Goal: Transaction & Acquisition: Book appointment/travel/reservation

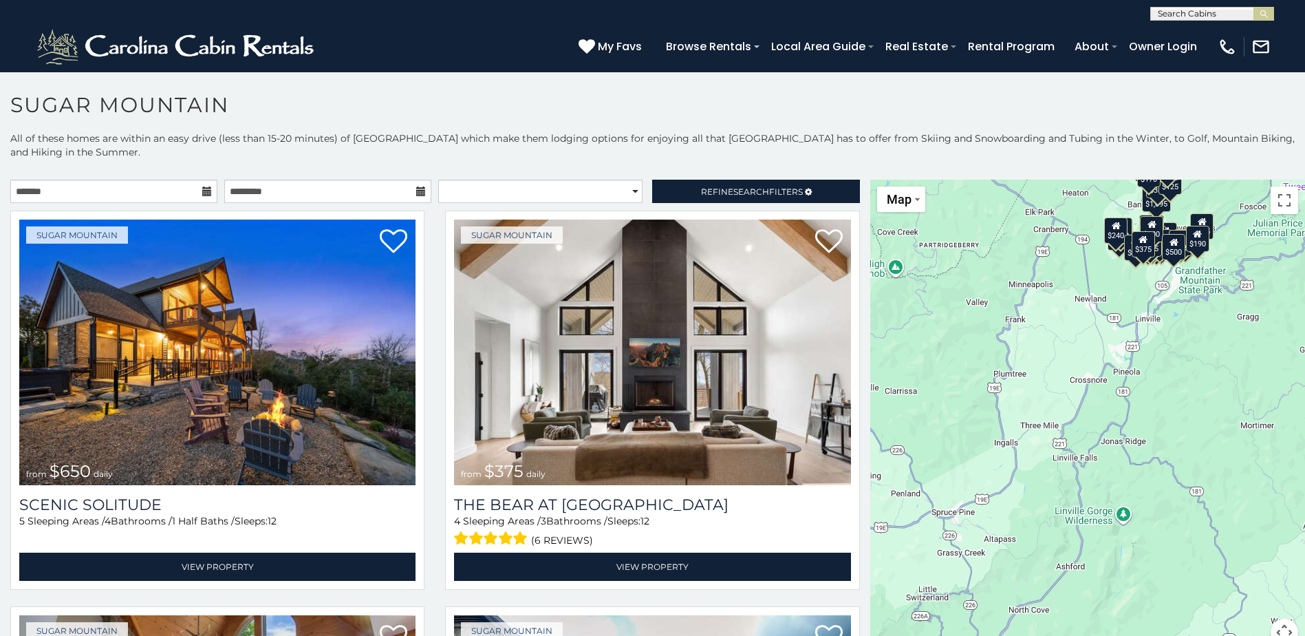
drag, startPoint x: 965, startPoint y: 447, endPoint x: 954, endPoint y: 209, distance: 237.7
click at [952, 206] on div "$650 $375 $350 $350 $200 $375 $195 $265 $190 $175 $155 $290 $175 $345 $1,095 $1…" at bounding box center [1087, 421] width 435 height 483
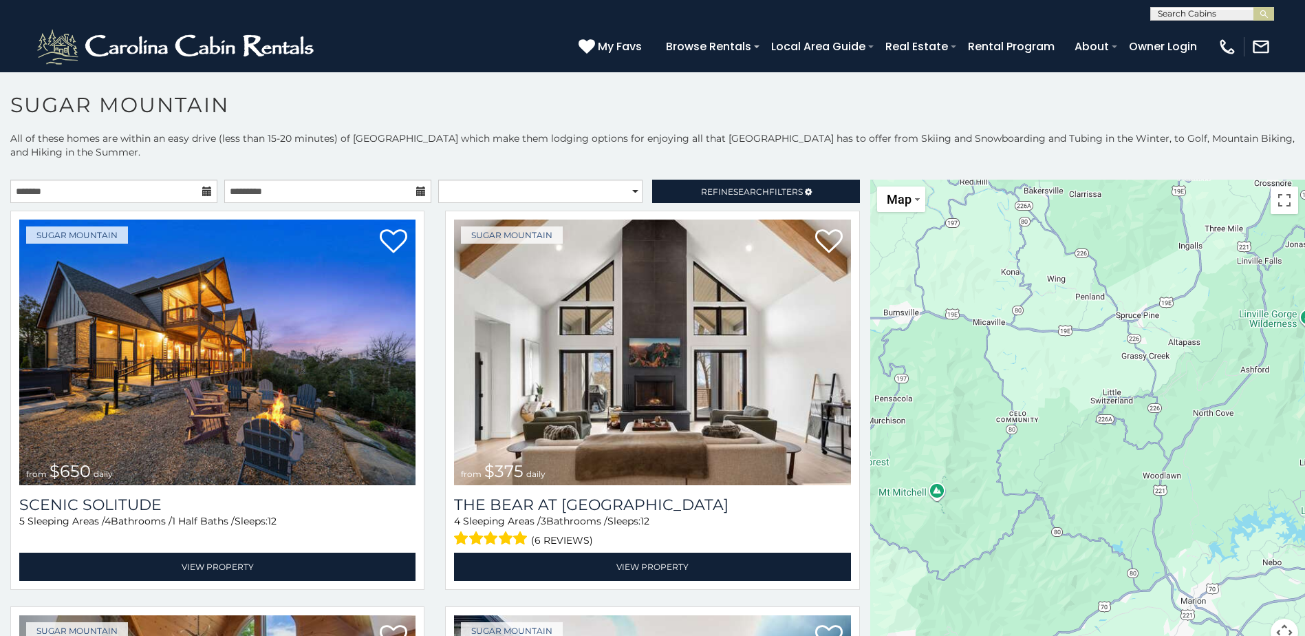
drag, startPoint x: 945, startPoint y: 453, endPoint x: 1129, endPoint y: 266, distance: 261.8
click at [1129, 266] on div "$650 $375 $350 $350 $200 $375 $195 $265 $190 $175 $155 $290 $175 $345 $1,095 $1…" at bounding box center [1087, 421] width 435 height 483
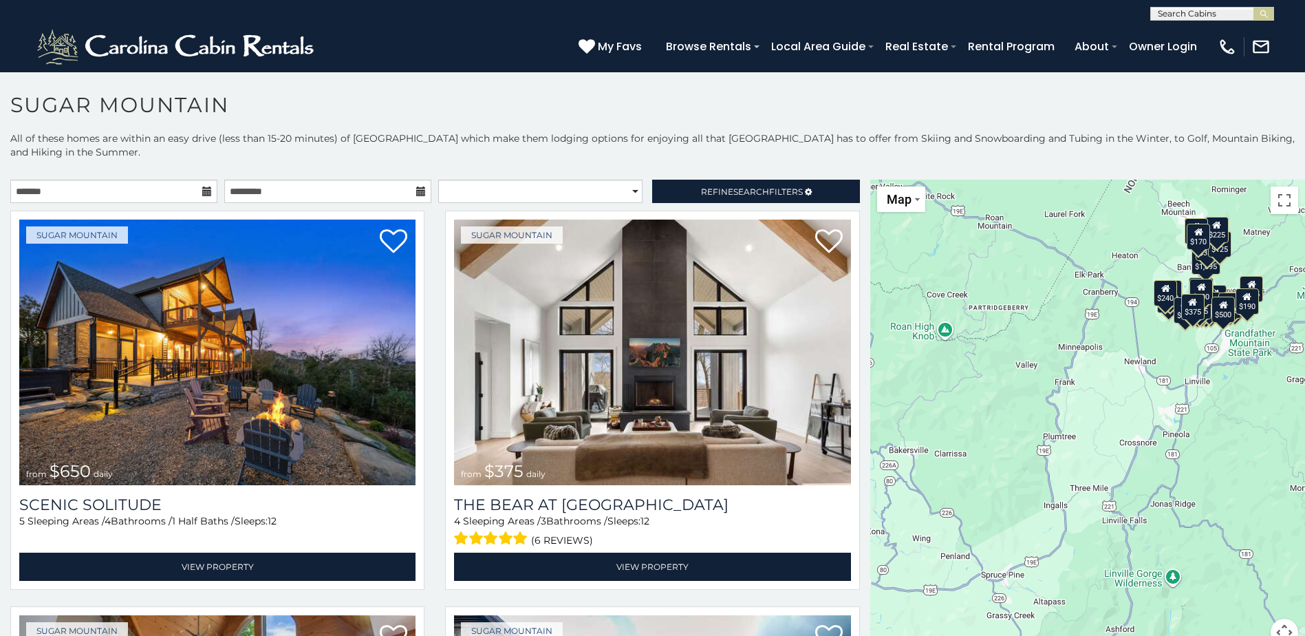
drag, startPoint x: 1047, startPoint y: 280, endPoint x: 881, endPoint y: 592, distance: 353.1
click at [879, 597] on div "$650 $375 $350 $350 $200 $375 $195 $265 $190 $175 $155 $290 $175 $345 $1,095 $1…" at bounding box center [1087, 421] width 435 height 483
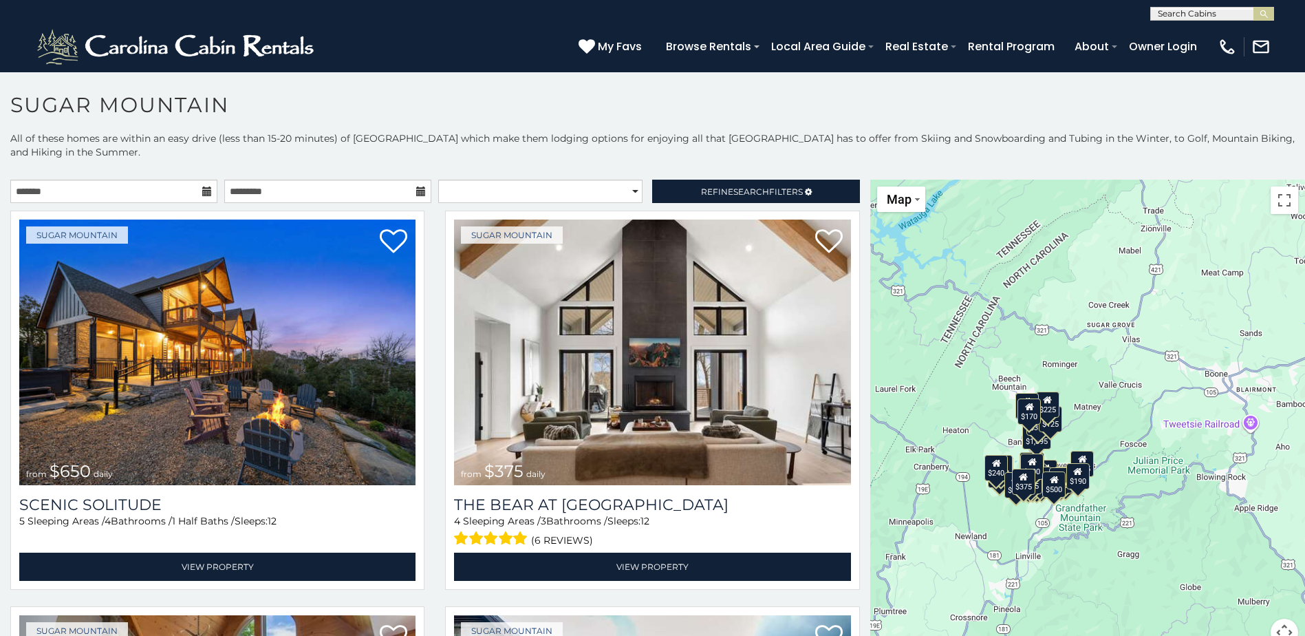
drag, startPoint x: 1047, startPoint y: 310, endPoint x: 918, endPoint y: 409, distance: 163.0
click at [918, 409] on div "$650 $375 $350 $350 $200 $375 $195 $265 $190 $175 $155 $290 $175 $345 $1,095 $1…" at bounding box center [1087, 421] width 435 height 483
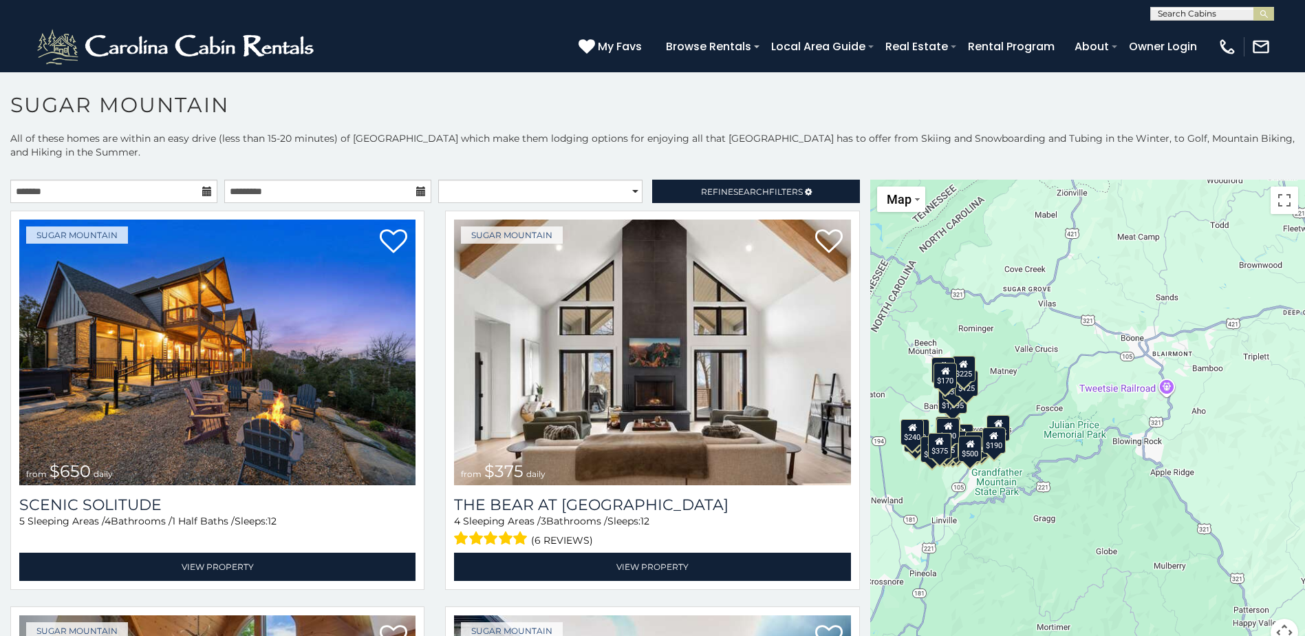
drag, startPoint x: 1010, startPoint y: 362, endPoint x: 952, endPoint y: 336, distance: 63.8
click at [952, 336] on div "$650 $375 $350 $350 $200 $375 $195 $265 $190 $175 $155 $290 $175 $345 $1,095 $1…" at bounding box center [1087, 421] width 435 height 483
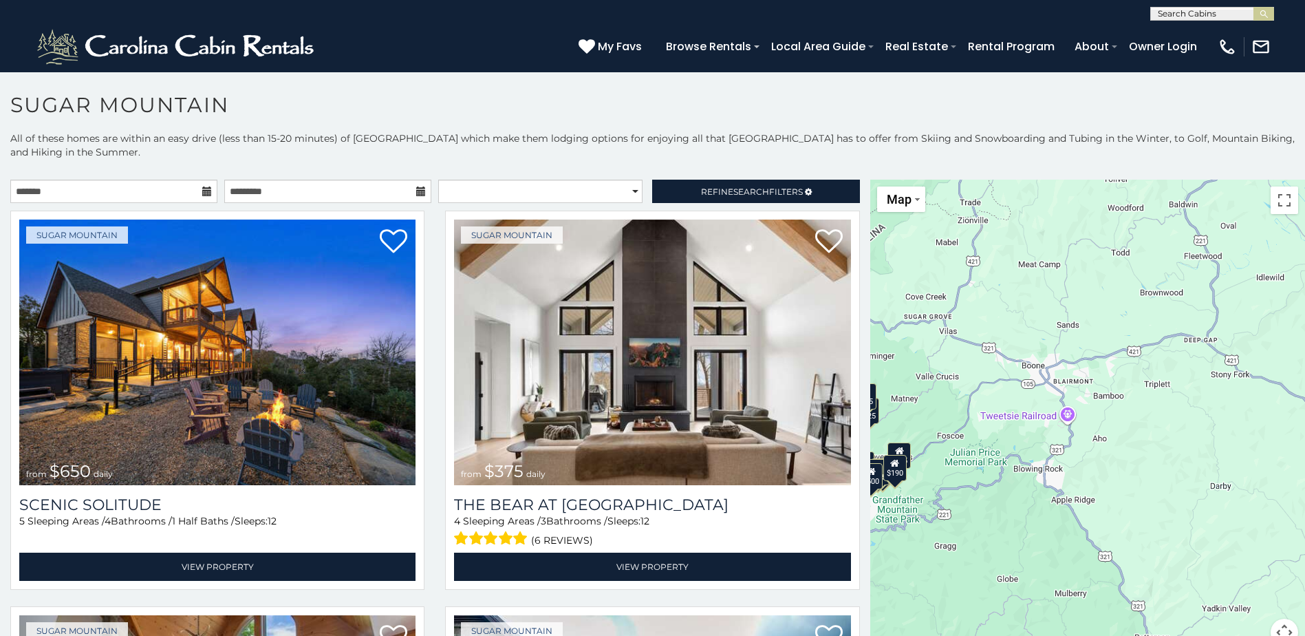
drag, startPoint x: 1047, startPoint y: 352, endPoint x: 979, endPoint y: 378, distance: 73.2
click at [979, 378] on div "$650 $375 $350 $350 $200 $375 $195 $265 $190 $175 $155 $290 $175 $345 $1,095 $1…" at bounding box center [1087, 421] width 435 height 483
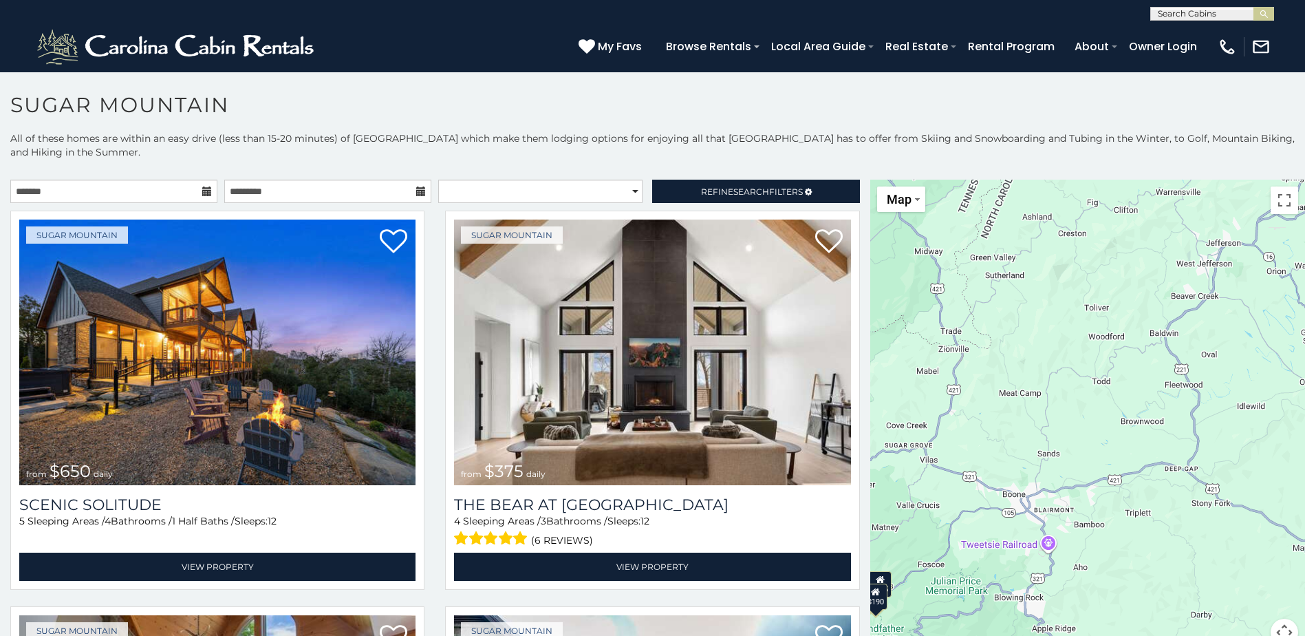
drag, startPoint x: 1029, startPoint y: 292, endPoint x: 1005, endPoint y: 430, distance: 139.8
click at [1005, 430] on div "$650 $375 $350 $350 $200 $375 $195 $265 $190 $175 $155 $290 $175 $345 $1,095 $1…" at bounding box center [1087, 421] width 435 height 483
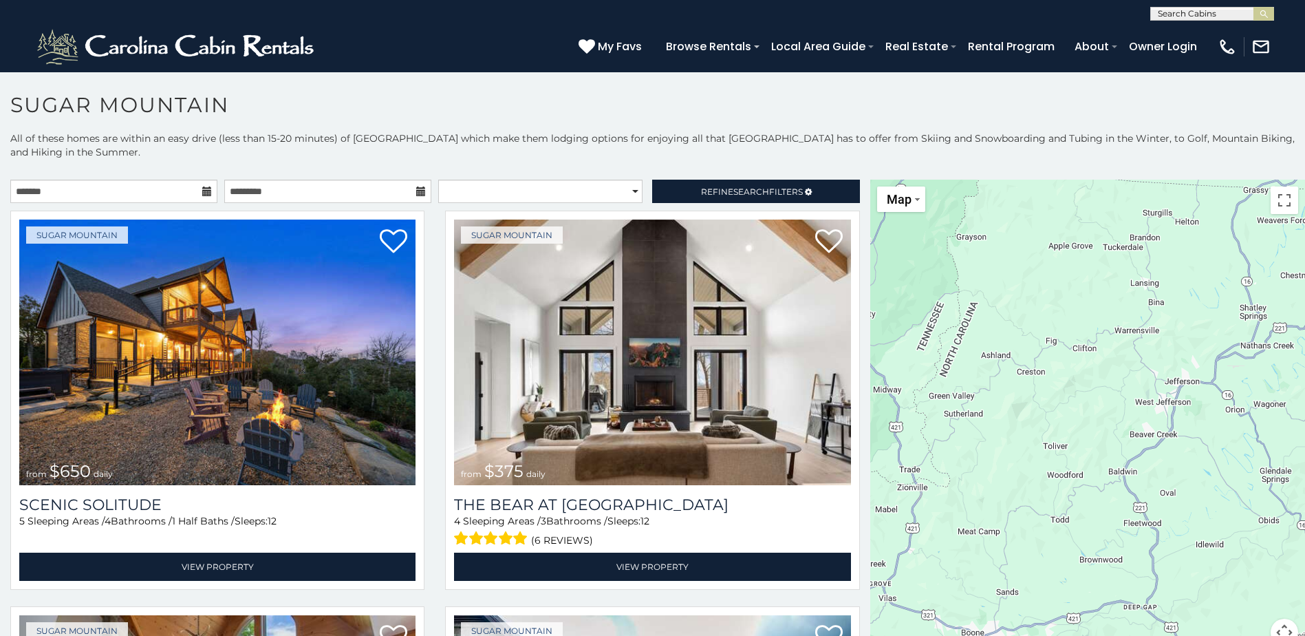
drag, startPoint x: 1084, startPoint y: 329, endPoint x: 1045, endPoint y: 460, distance: 137.2
click at [1045, 460] on div "$650 $375 $350 $350 $200 $375 $195 $265 $190 $175 $155 $290 $175 $345 $1,095 $1…" at bounding box center [1087, 421] width 435 height 483
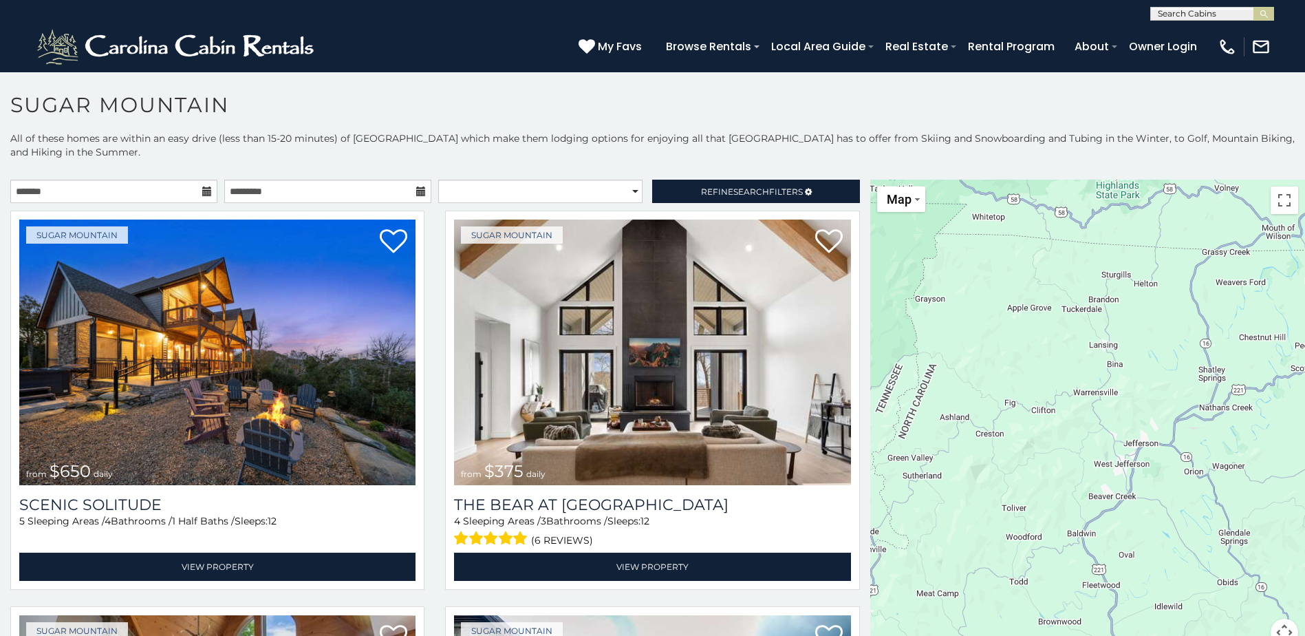
drag, startPoint x: 1069, startPoint y: 294, endPoint x: 1027, endPoint y: 357, distance: 75.6
click at [1027, 357] on div "$650 $375 $350 $350 $200 $375 $195 $265 $190 $175 $155 $290 $175 $345 $1,095 $1…" at bounding box center [1087, 421] width 435 height 483
click at [203, 186] on icon at bounding box center [207, 191] width 10 height 10
click at [204, 192] on icon at bounding box center [207, 191] width 10 height 10
click at [147, 190] on input "text" at bounding box center [113, 191] width 207 height 23
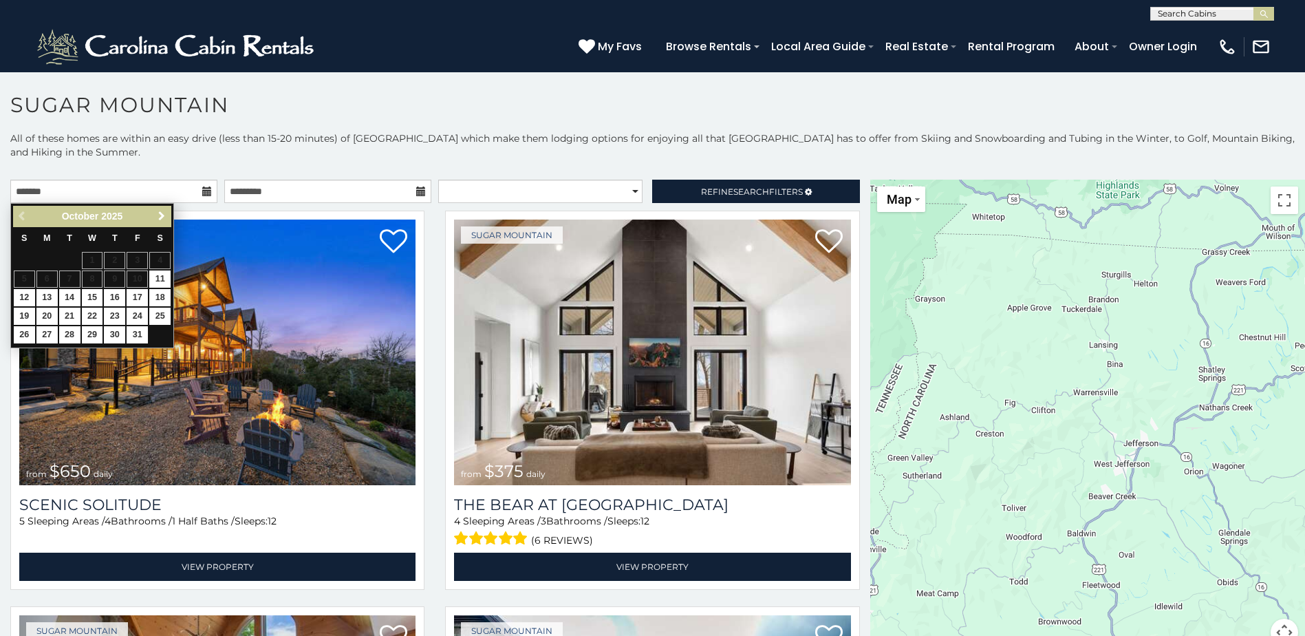
click at [158, 216] on span "Next" at bounding box center [161, 216] width 11 height 11
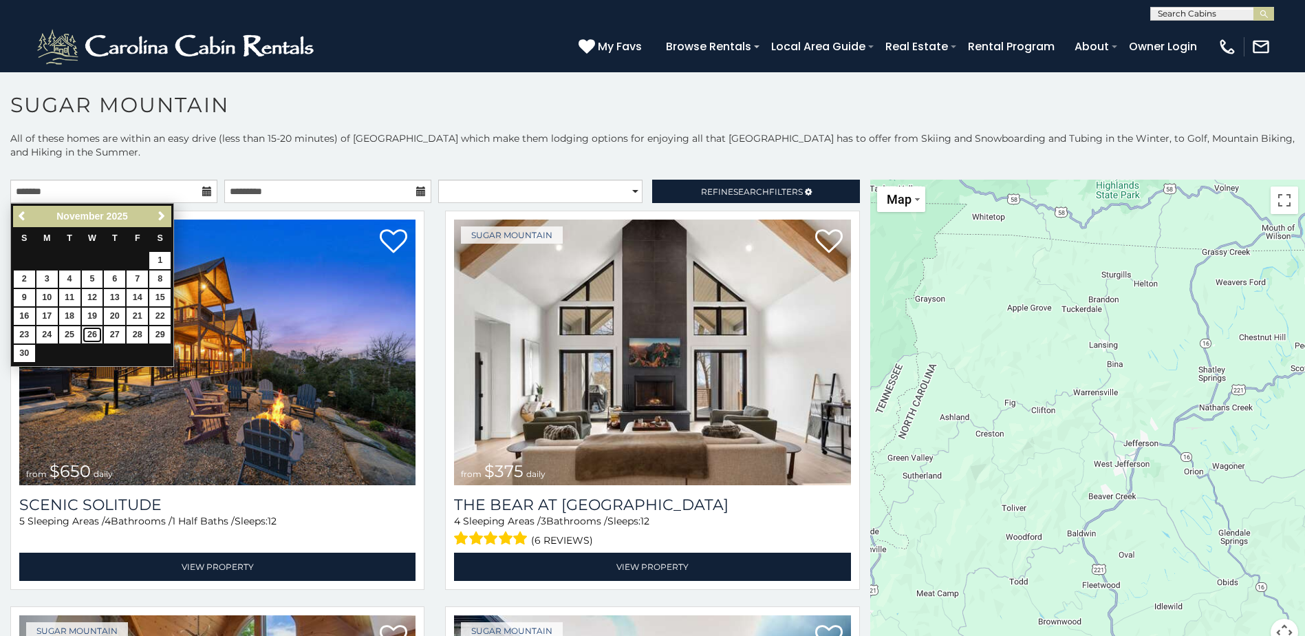
click at [92, 332] on link "26" at bounding box center [92, 334] width 21 height 17
type input "**********"
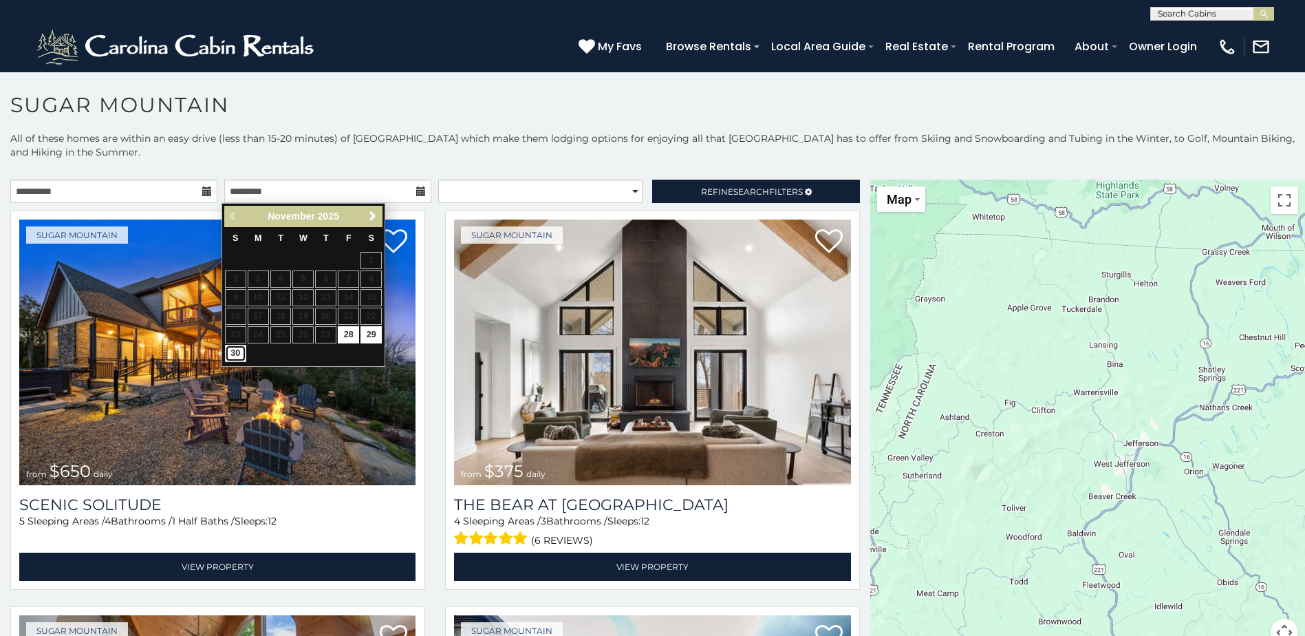
click at [229, 355] on link "30" at bounding box center [235, 353] width 21 height 17
type input "**********"
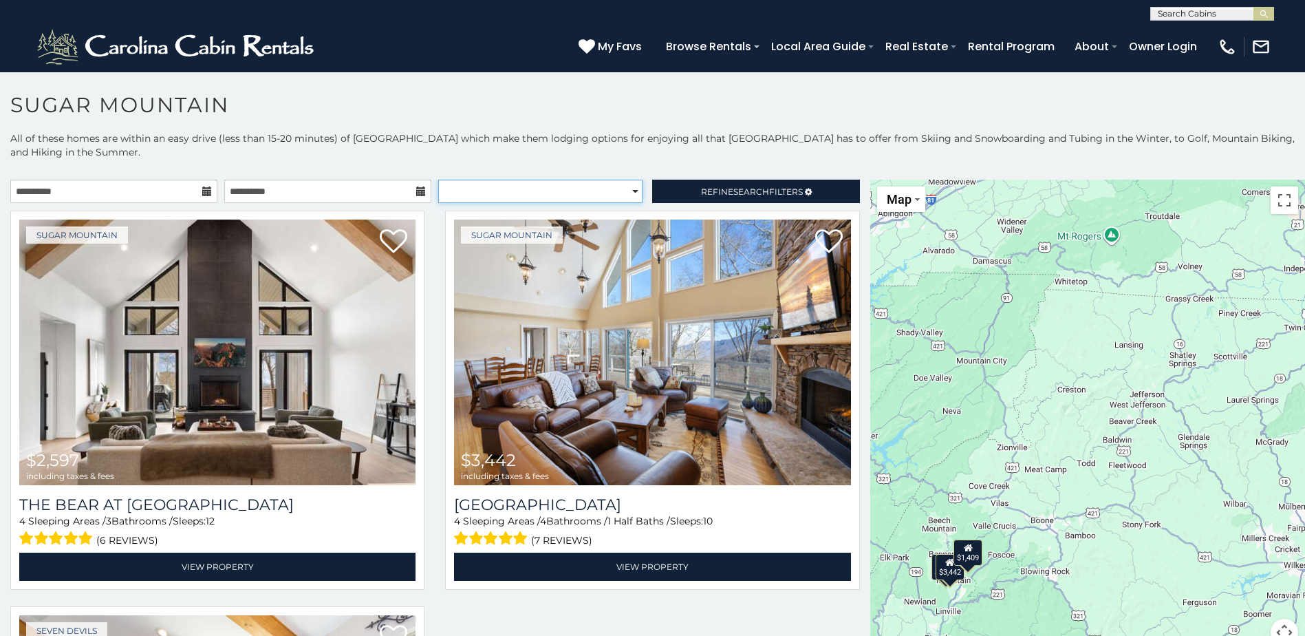
click at [626, 191] on select "**********" at bounding box center [540, 191] width 204 height 23
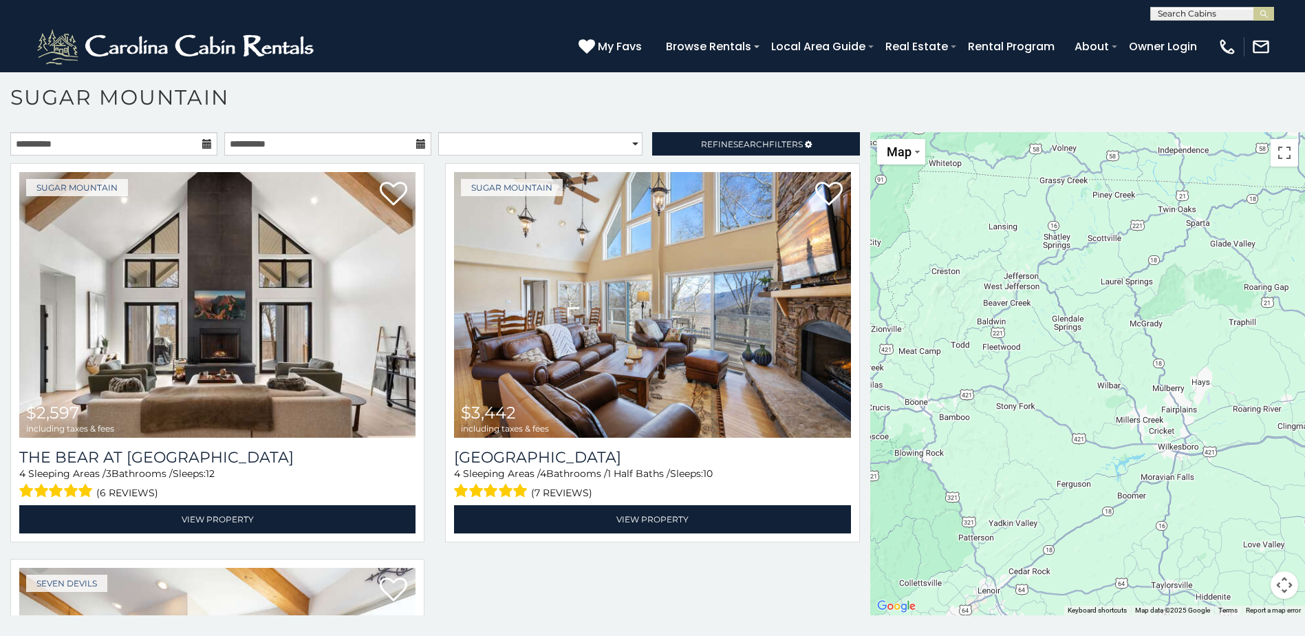
drag, startPoint x: 1049, startPoint y: 378, endPoint x: 919, endPoint y: 306, distance: 148.8
click at [919, 306] on div "$2,597 $3,442 $1,409" at bounding box center [1087, 373] width 435 height 483
